Goal: Information Seeking & Learning: Compare options

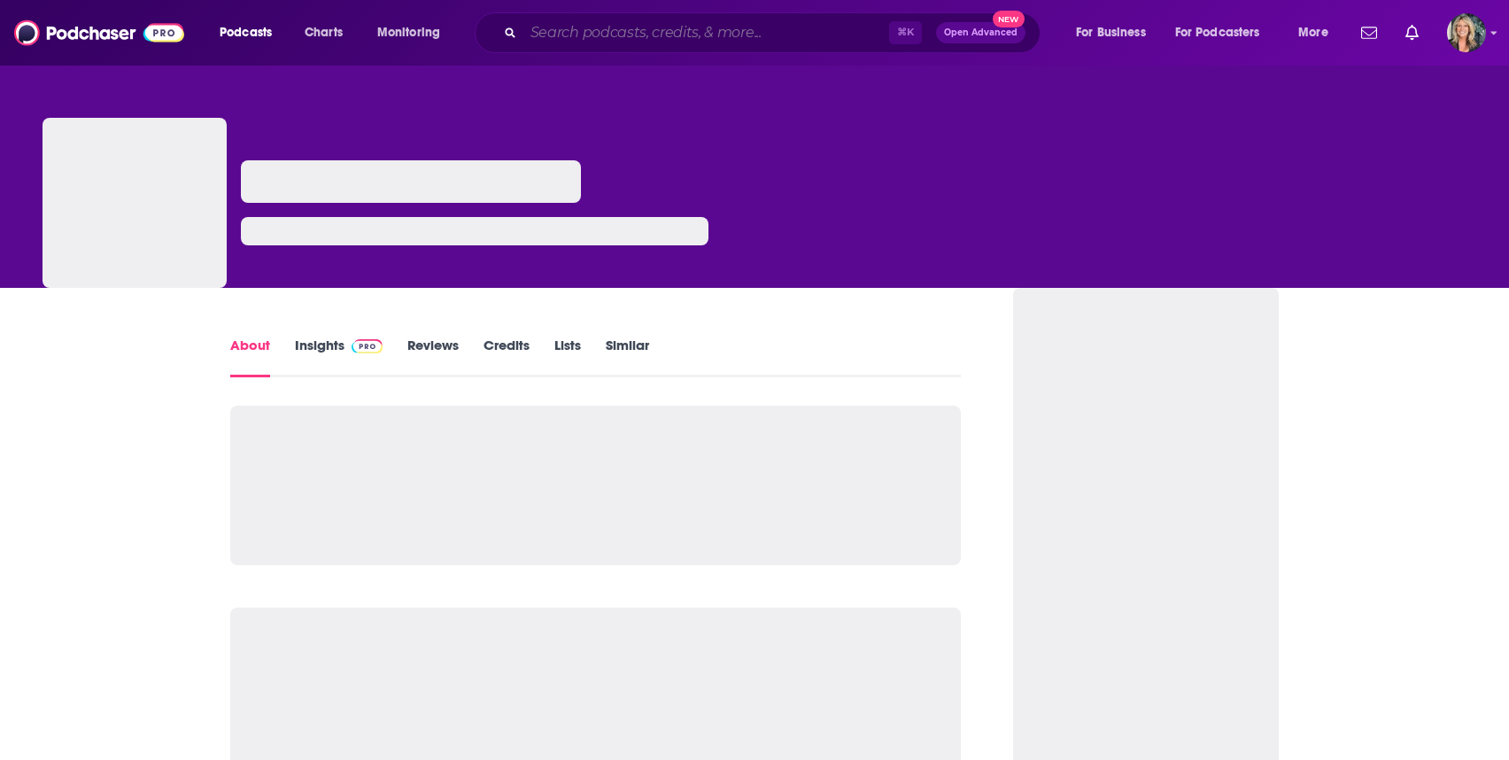
click at [541, 40] on input "Search podcasts, credits, & more..." at bounding box center [706, 33] width 366 height 28
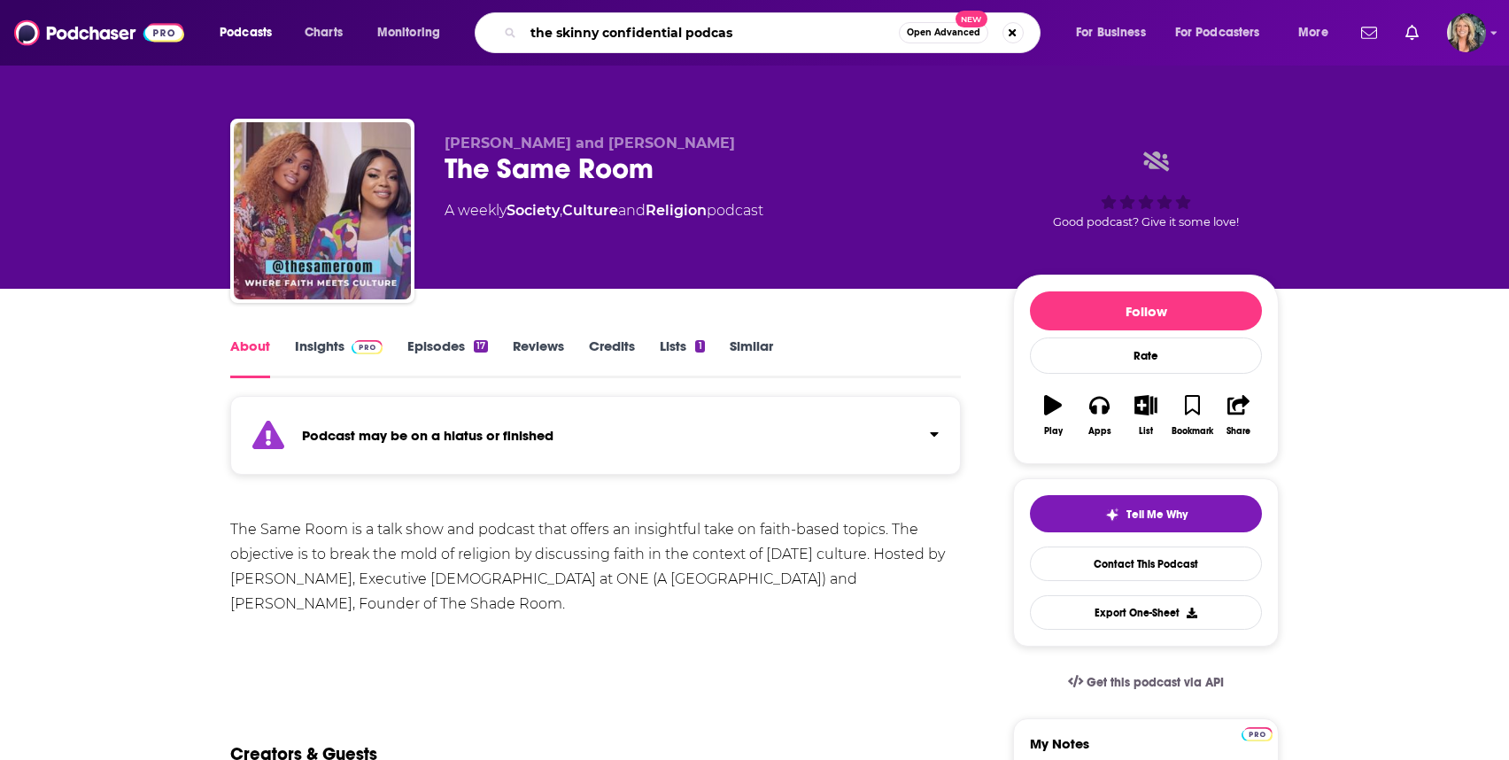
type input "the skinny confidential podcast"
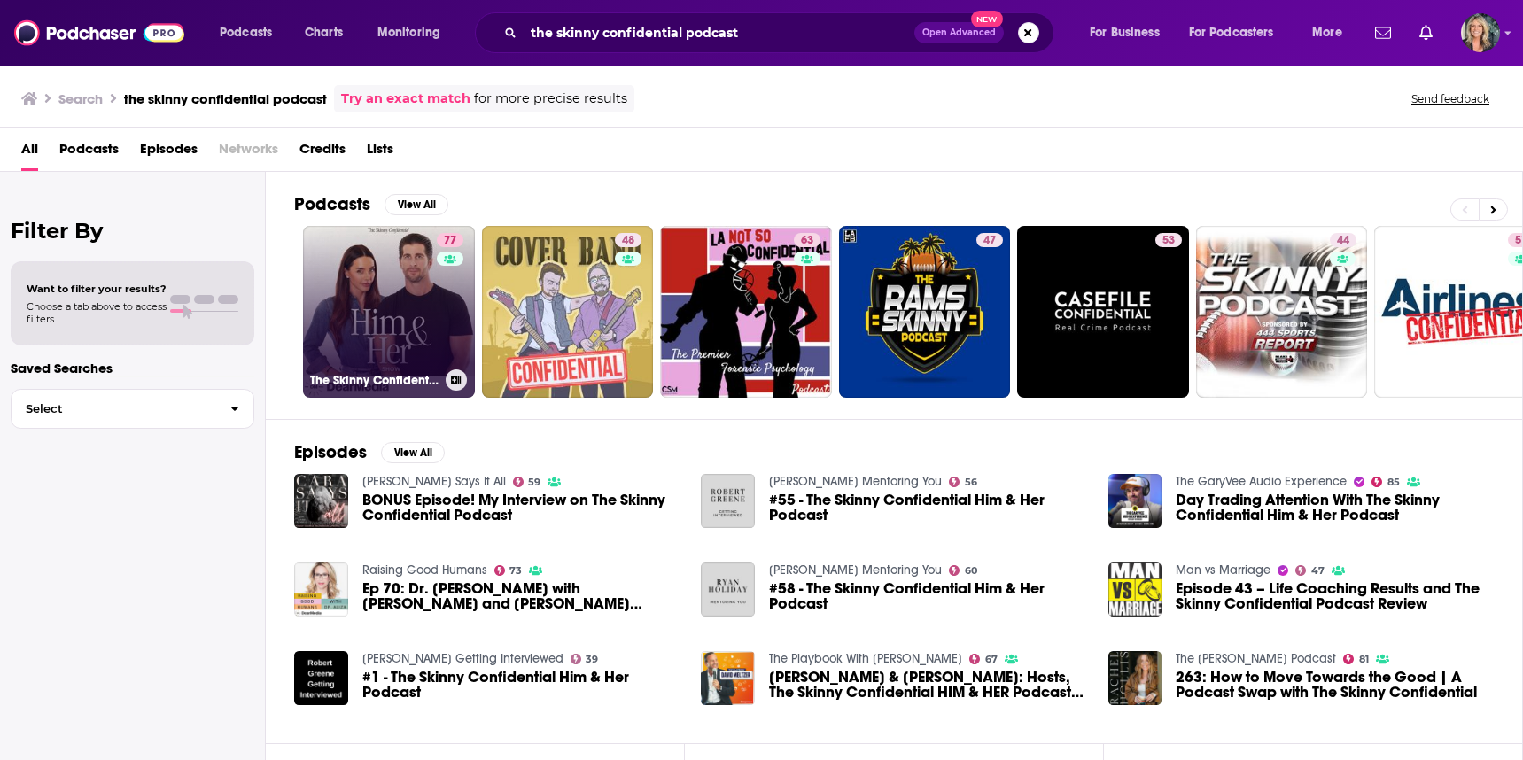
click at [358, 288] on link "77 The Skinny Confidential Him & Her Show" at bounding box center [389, 312] width 172 height 172
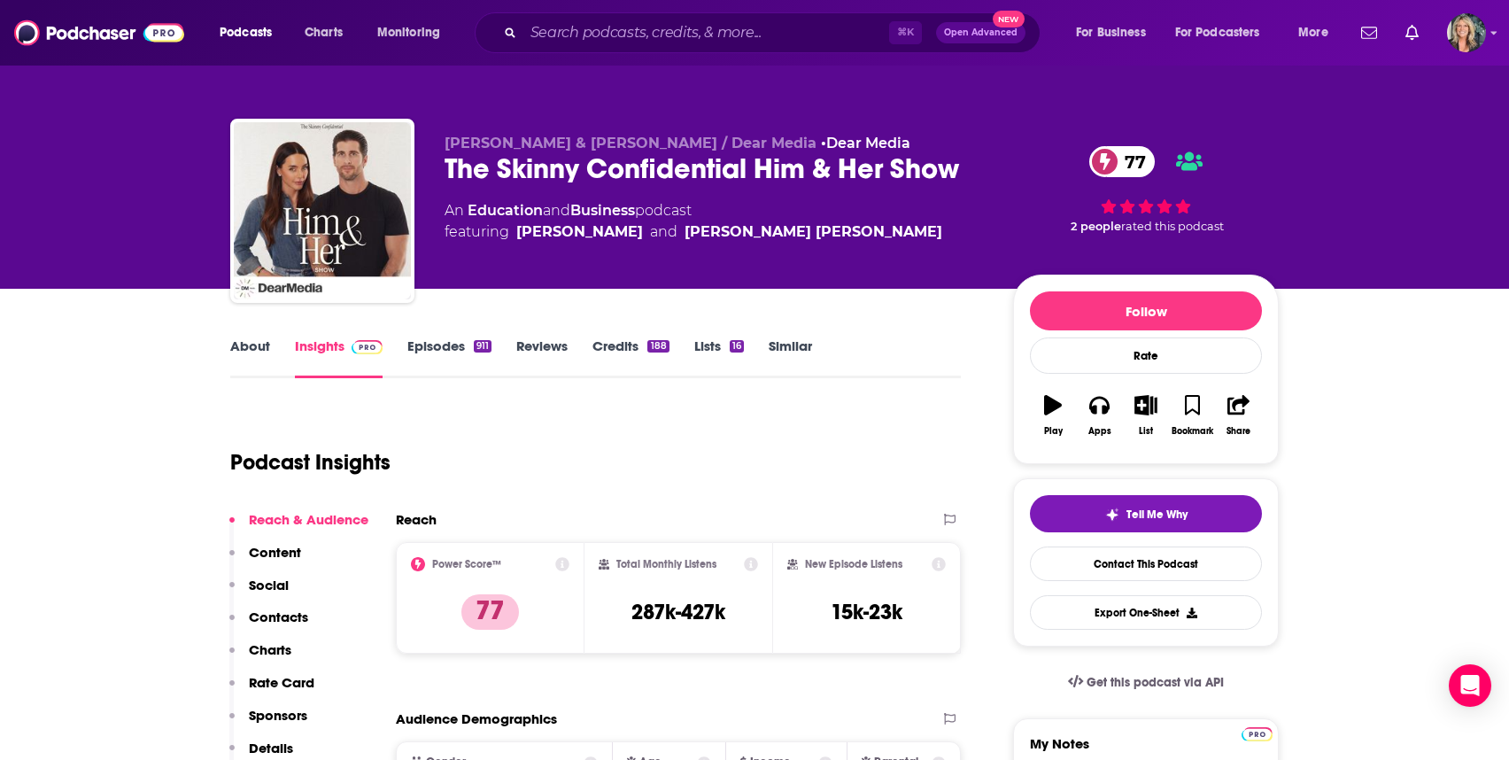
click at [252, 346] on link "About" at bounding box center [250, 357] width 40 height 41
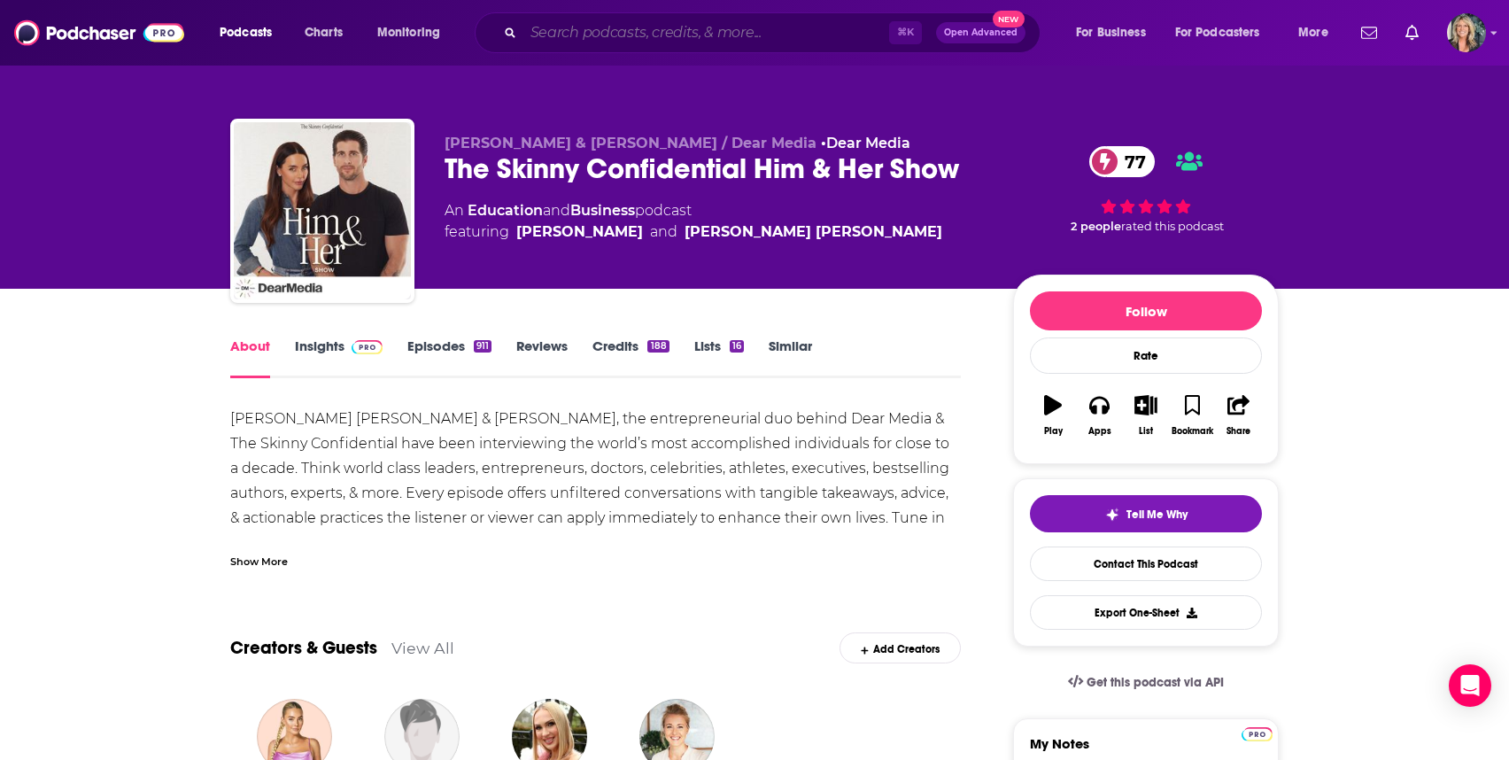
click at [597, 27] on input "Search podcasts, credits, & more..." at bounding box center [706, 33] width 366 height 28
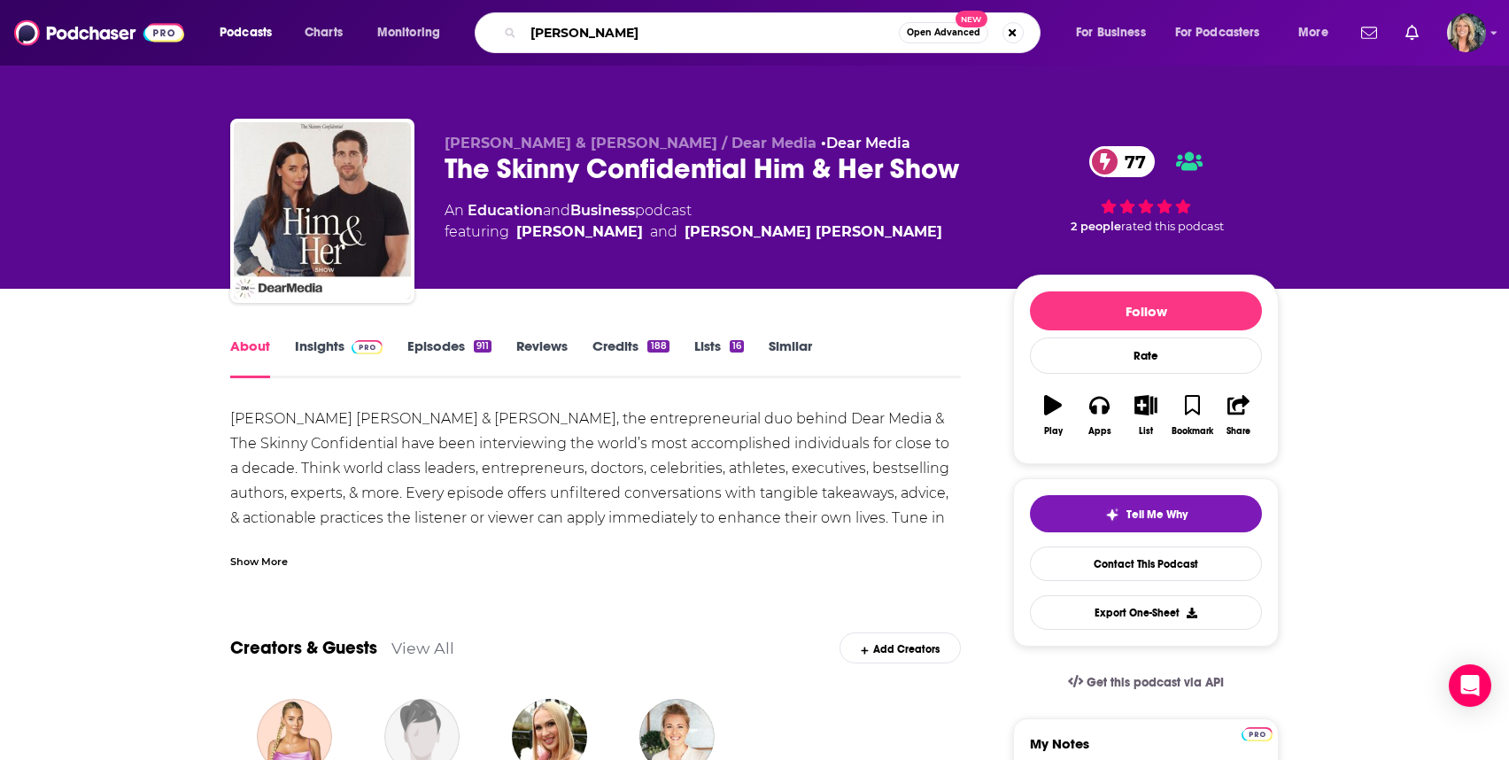
type input "[PERSON_NAME]"
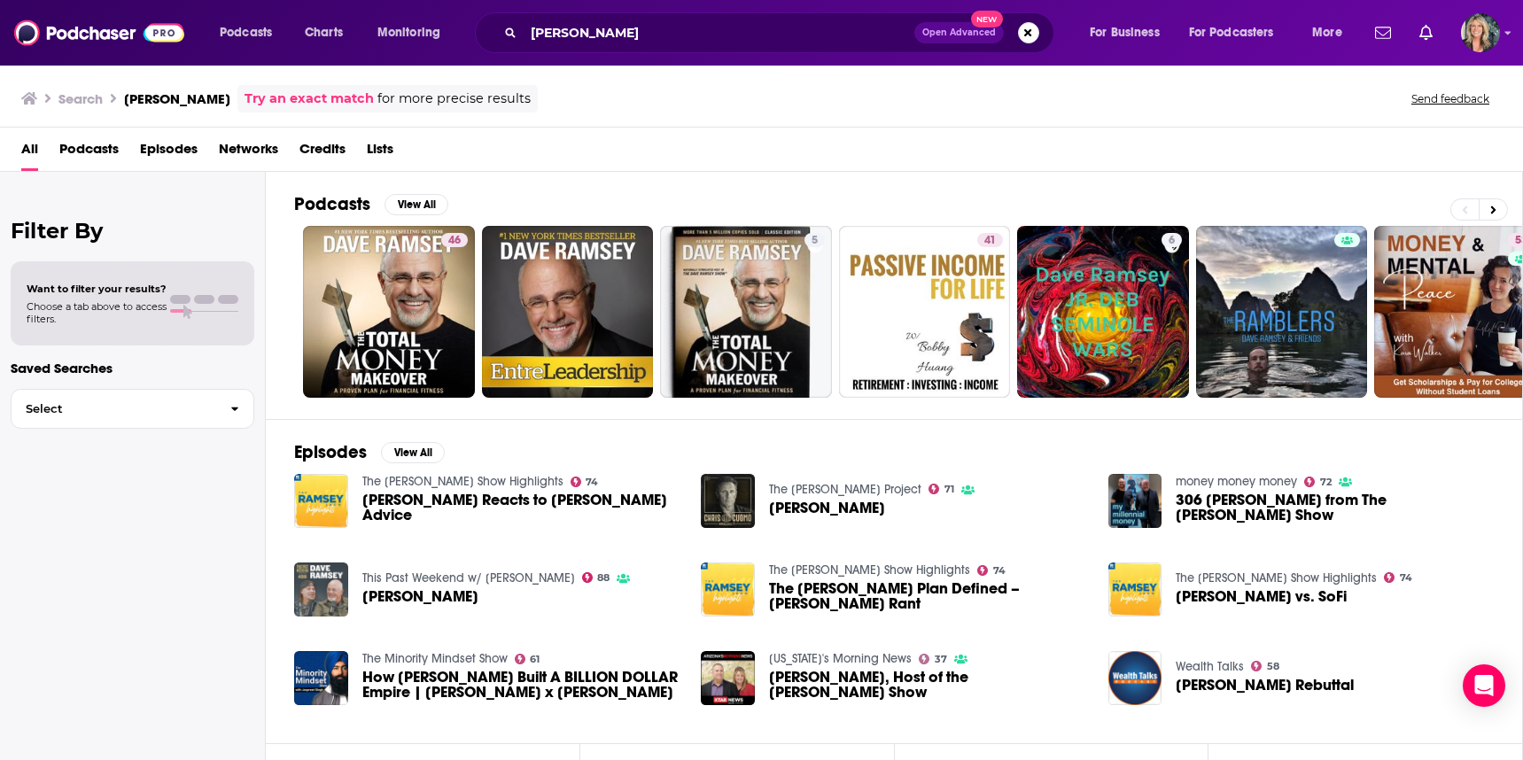
click at [321, 599] on img "Dave Ramsey" at bounding box center [321, 589] width 54 height 54
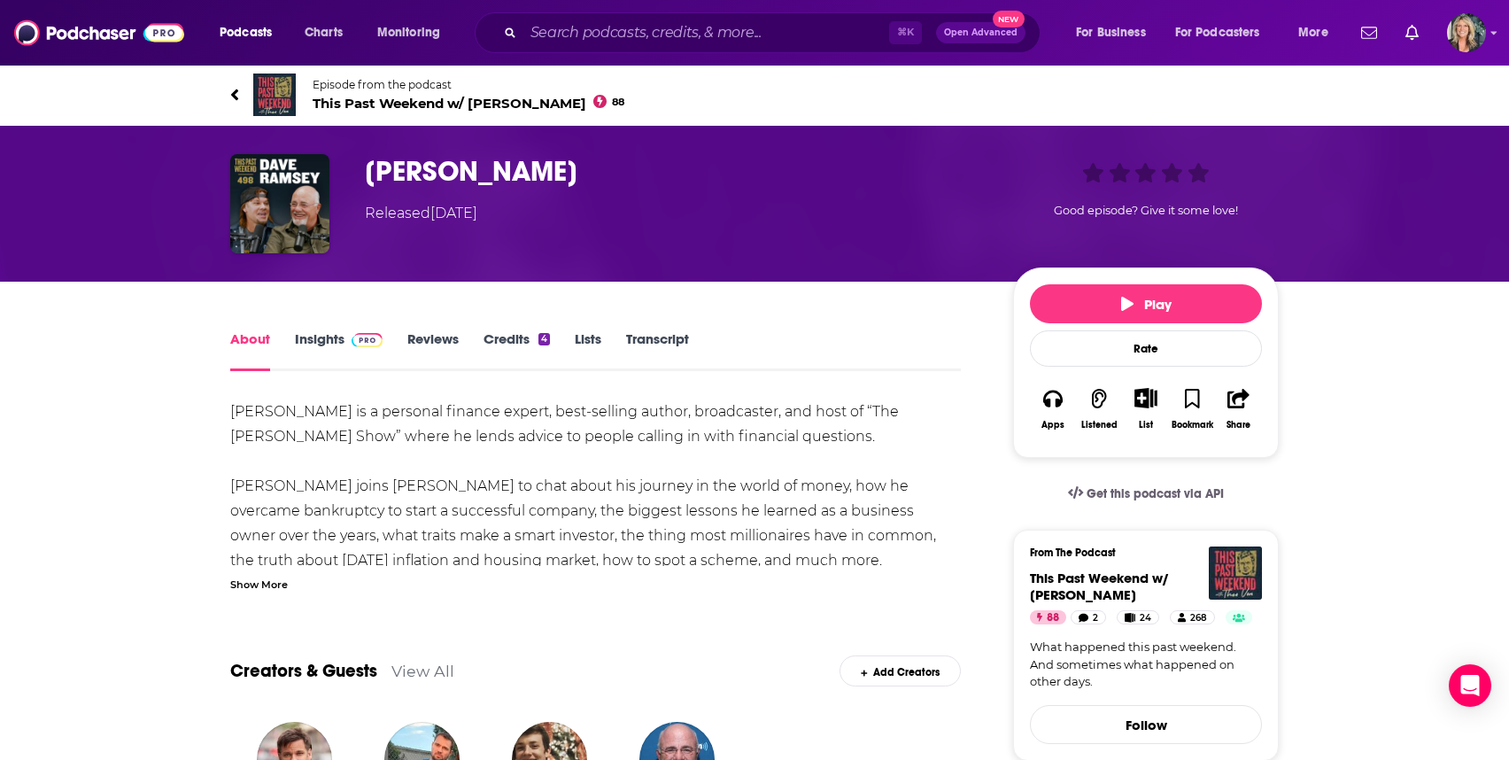
click at [323, 338] on link "Insights" at bounding box center [339, 350] width 88 height 41
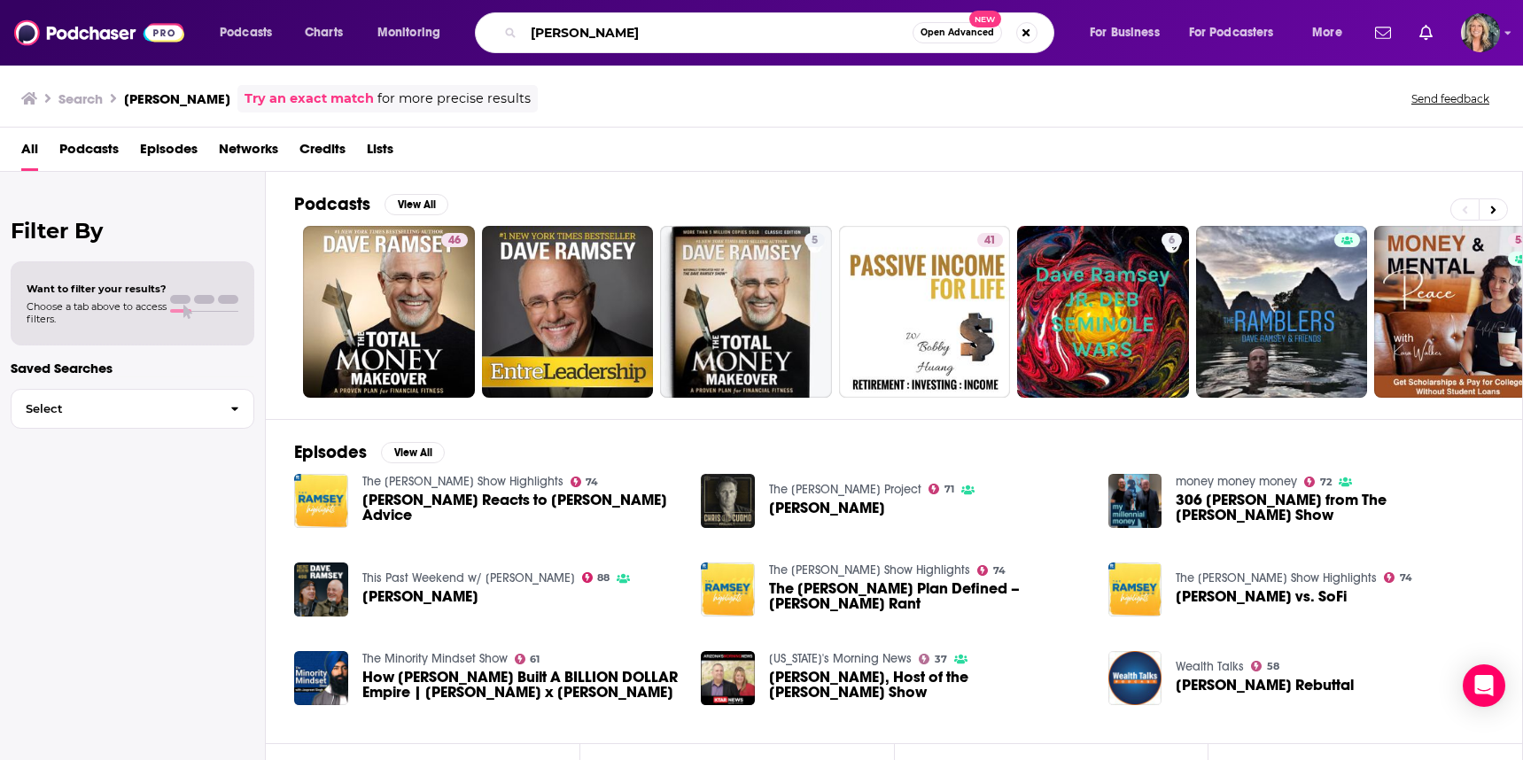
click at [628, 40] on input "[PERSON_NAME]" at bounding box center [717, 33] width 389 height 28
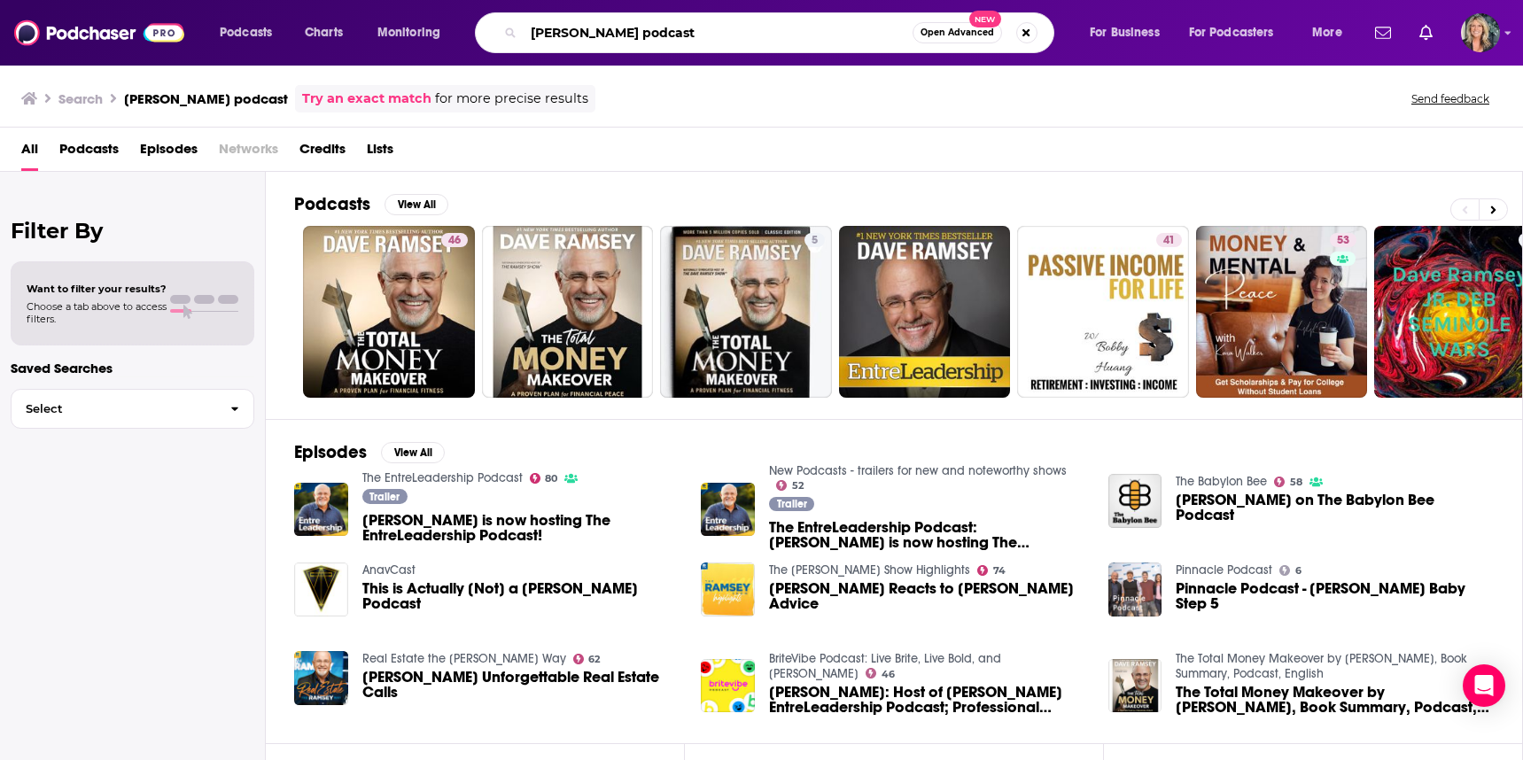
click at [567, 36] on input "[PERSON_NAME] podcast" at bounding box center [717, 33] width 389 height 28
click at [605, 29] on input "The [PERSON_NAME] podcast" at bounding box center [717, 33] width 389 height 28
type input "The [PERSON_NAME] show"
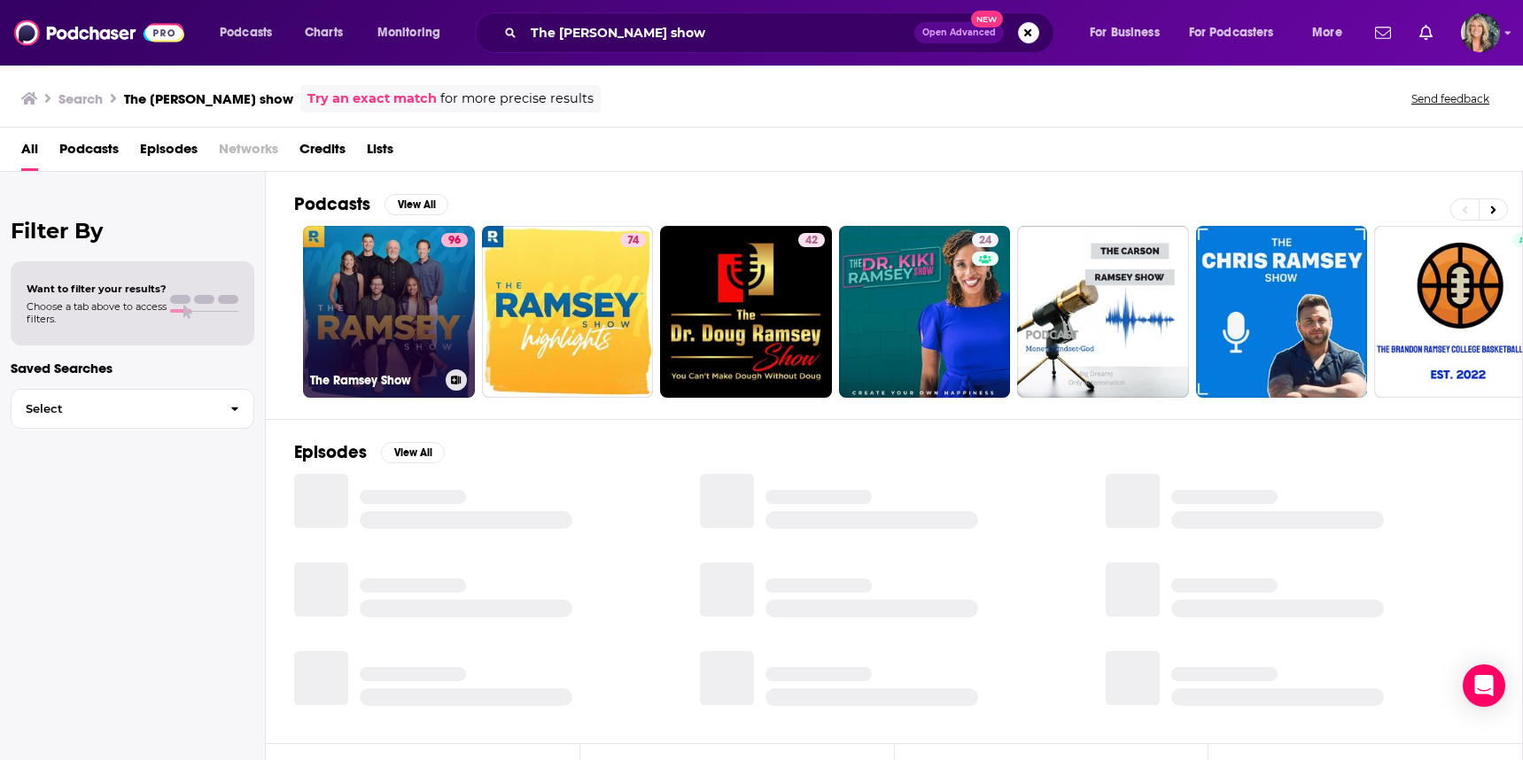
click at [395, 301] on link "96 The [PERSON_NAME] Show" at bounding box center [389, 312] width 172 height 172
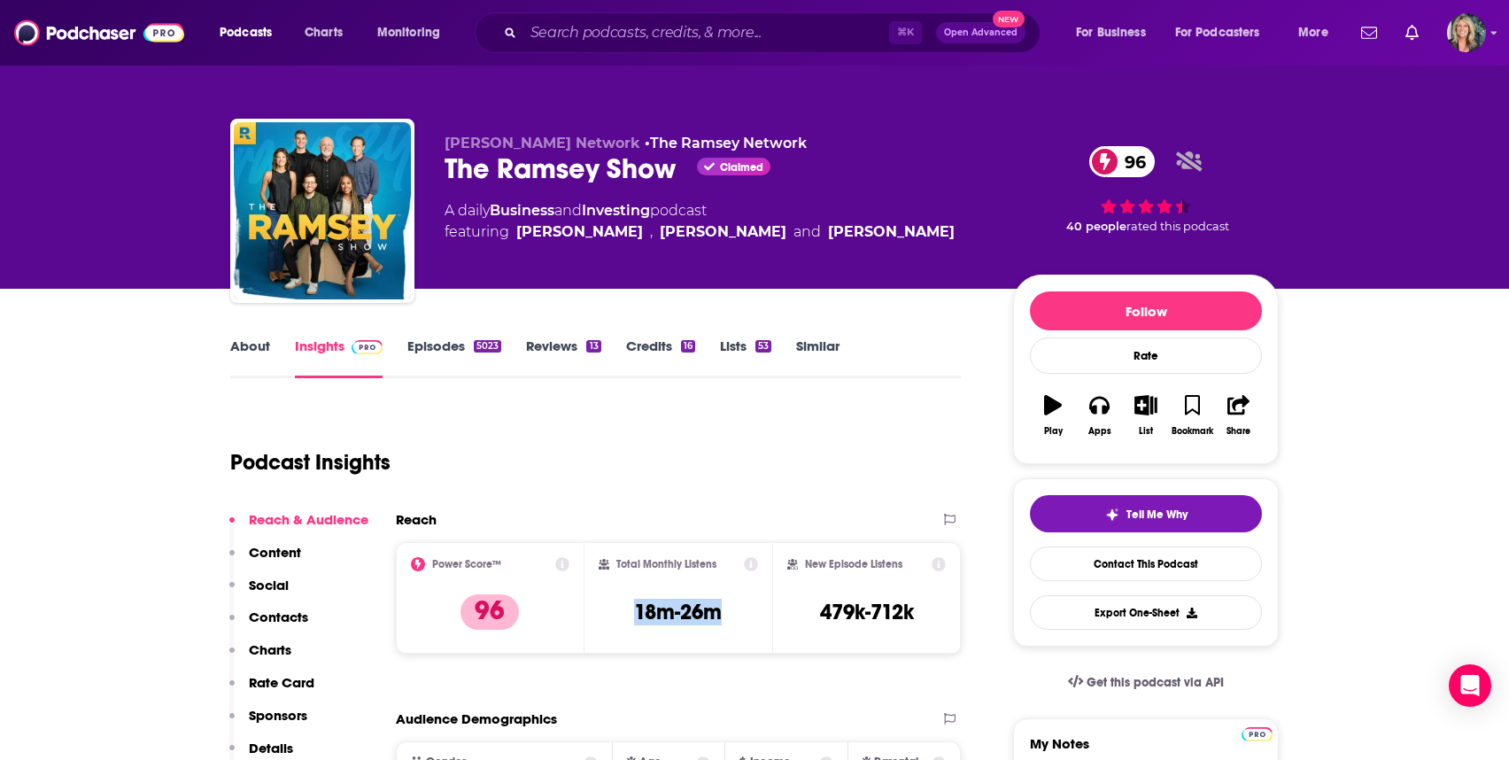
drag, startPoint x: 751, startPoint y: 616, endPoint x: 617, endPoint y: 615, distance: 133.8
click at [617, 615] on div "Total Monthly Listens 18m-26m" at bounding box center [679, 597] width 160 height 81
copy h3 "18m-26m"
click at [536, 26] on input "Search podcasts, credits, & more..." at bounding box center [706, 33] width 366 height 28
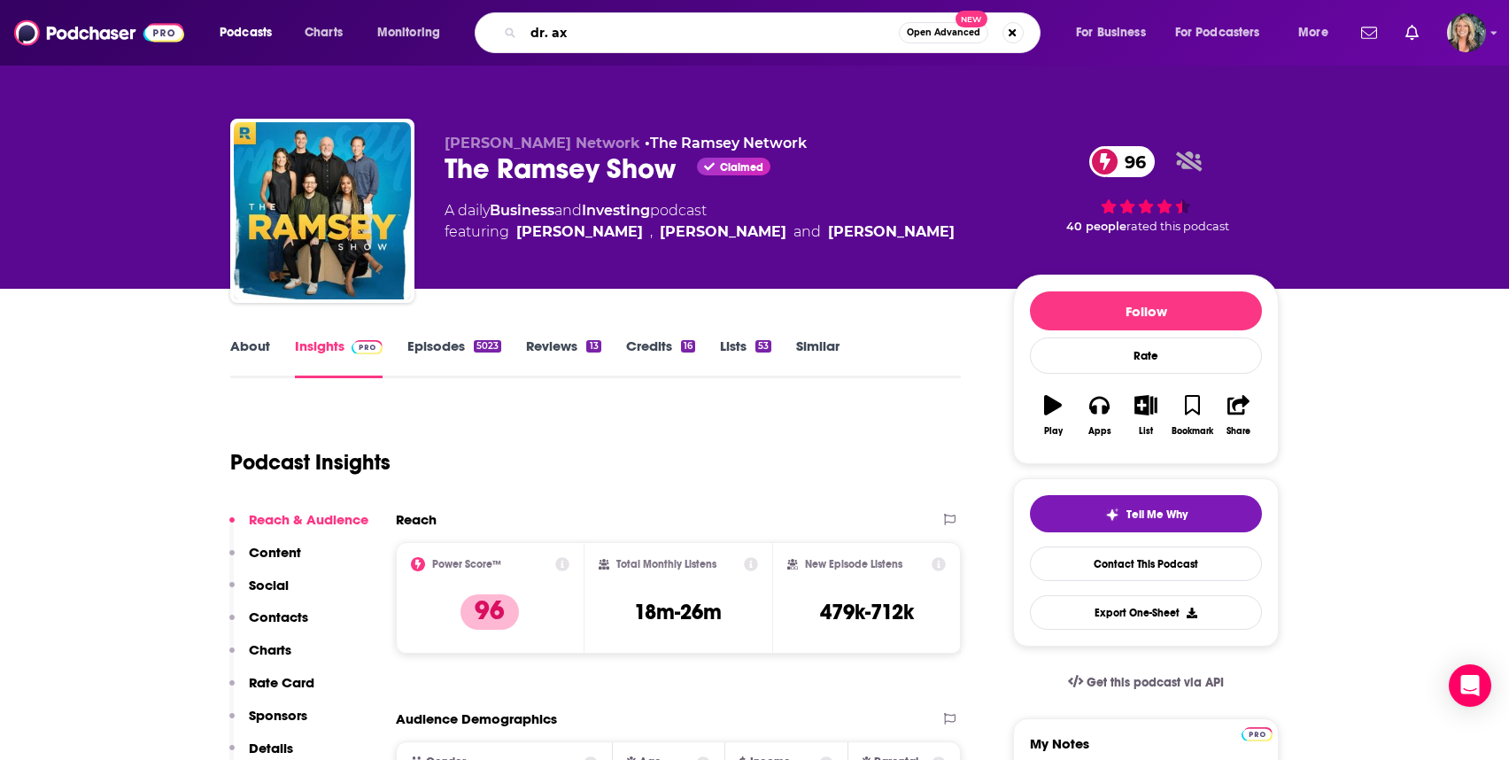
type input "dr. axe"
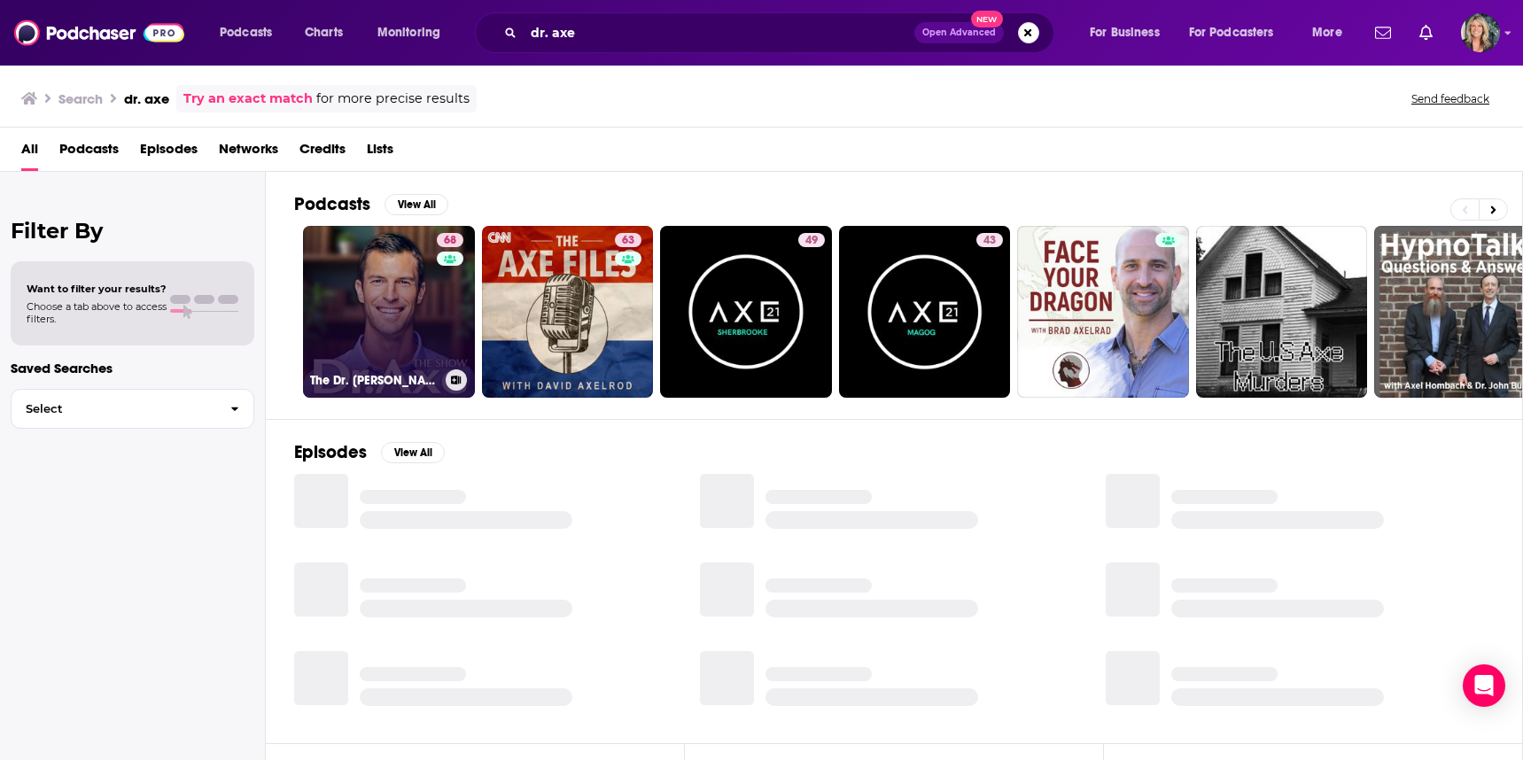
click at [393, 279] on link "68 The Dr. [PERSON_NAME] Show" at bounding box center [389, 312] width 172 height 172
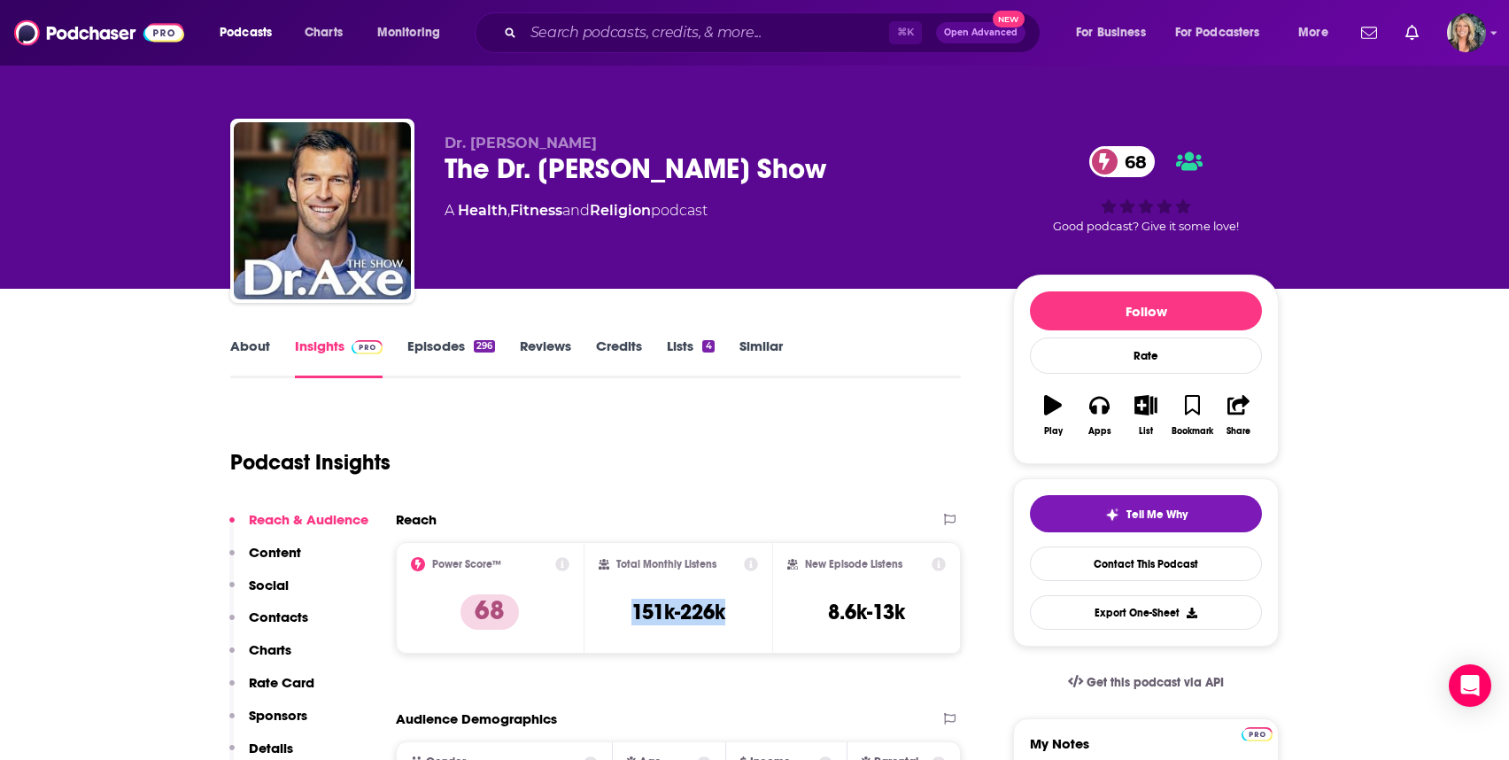
drag, startPoint x: 734, startPoint y: 616, endPoint x: 626, endPoint y: 616, distance: 108.1
click at [626, 616] on div "Total Monthly Listens 151k-226k" at bounding box center [679, 597] width 160 height 81
copy h3 "151k-226k"
